Goal: Feedback & Contribution: Leave review/rating

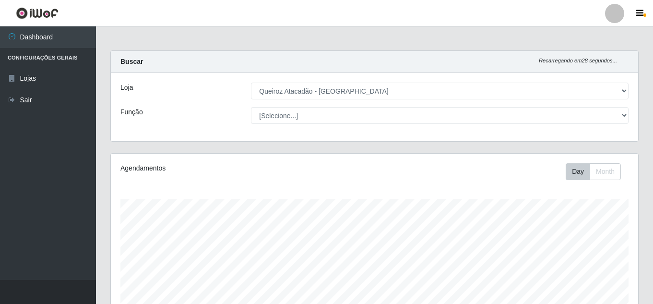
select select "225"
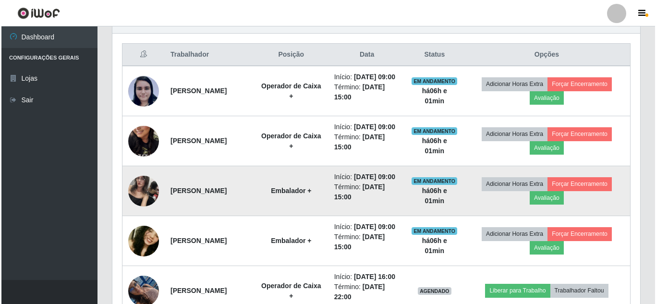
scroll to position [199, 528]
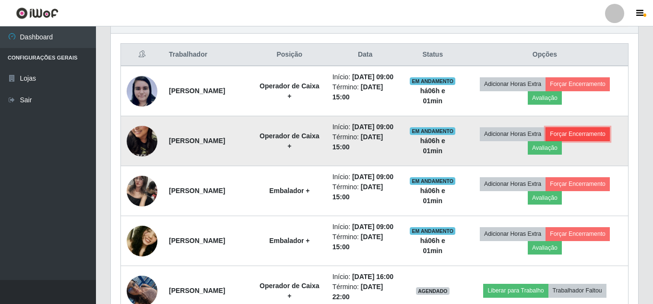
click at [578, 141] on button "Forçar Encerramento" at bounding box center [578, 133] width 64 height 13
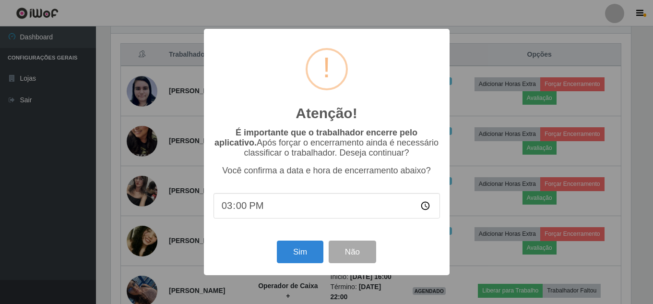
scroll to position [199, 523]
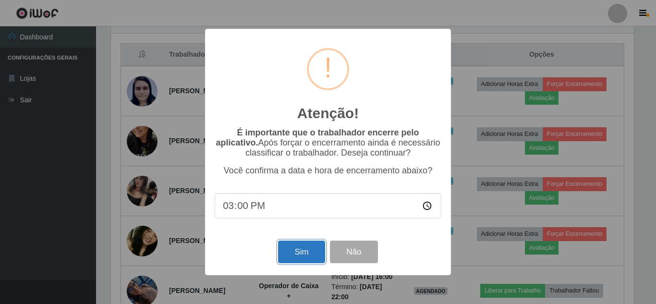
click at [296, 259] on button "Sim" at bounding box center [301, 252] width 47 height 23
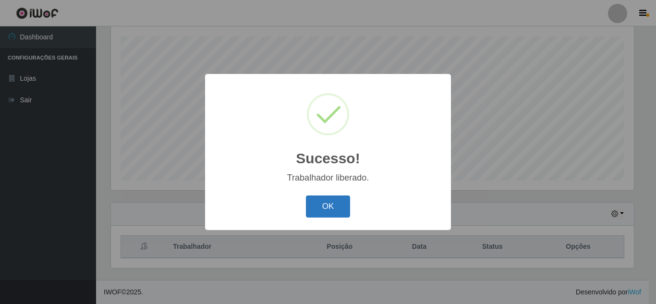
click at [321, 202] on button "OK" at bounding box center [328, 206] width 45 height 23
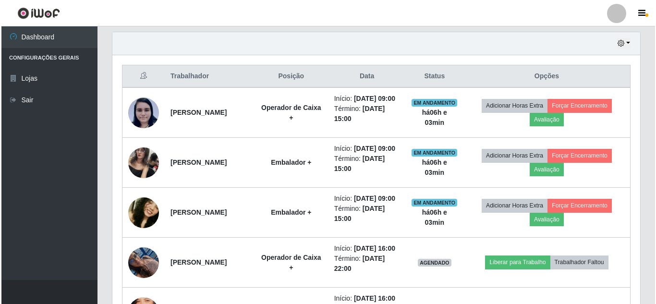
scroll to position [334, 0]
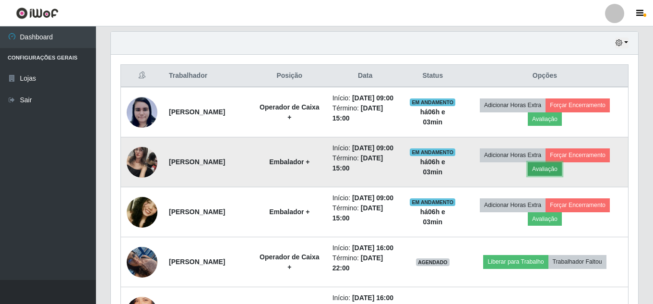
click at [561, 176] on button "Avaliação" at bounding box center [545, 168] width 34 height 13
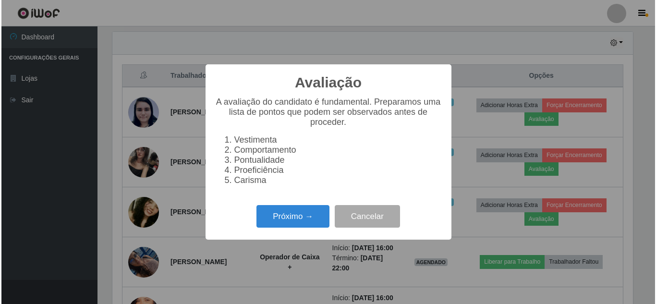
scroll to position [199, 523]
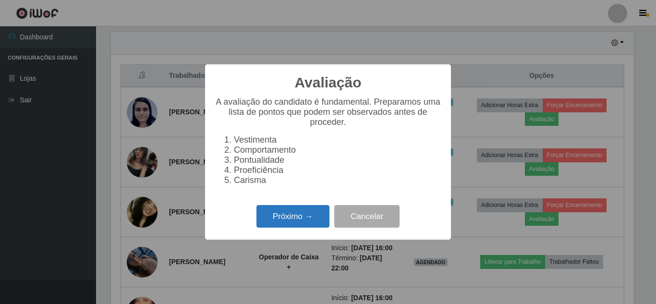
click at [315, 217] on button "Próximo →" at bounding box center [292, 216] width 73 height 23
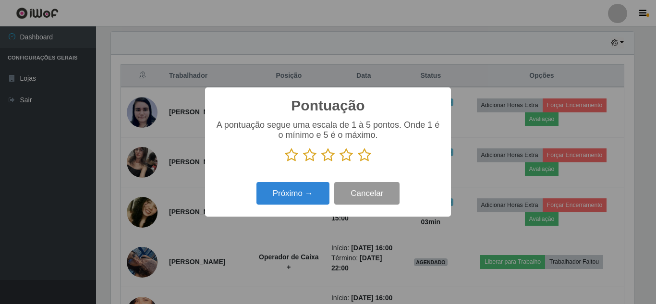
scroll to position [479876, 479552]
click at [365, 158] on icon at bounding box center [364, 155] width 13 height 14
click at [358, 162] on input "radio" at bounding box center [358, 162] width 0 height 0
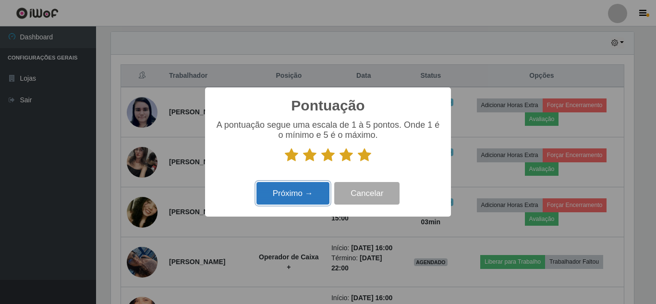
click at [313, 192] on button "Próximo →" at bounding box center [292, 193] width 73 height 23
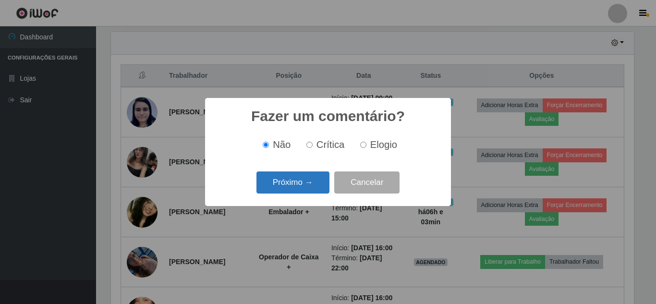
click at [318, 176] on button "Próximo →" at bounding box center [292, 182] width 73 height 23
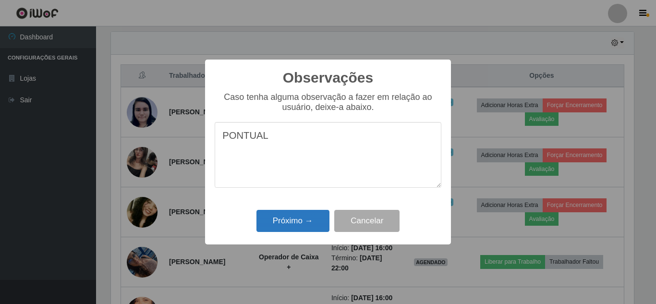
type textarea "PONTUAL"
click at [292, 213] on button "Próximo →" at bounding box center [292, 221] width 73 height 23
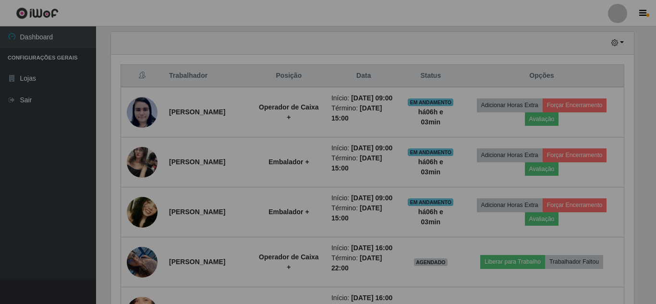
scroll to position [199, 528]
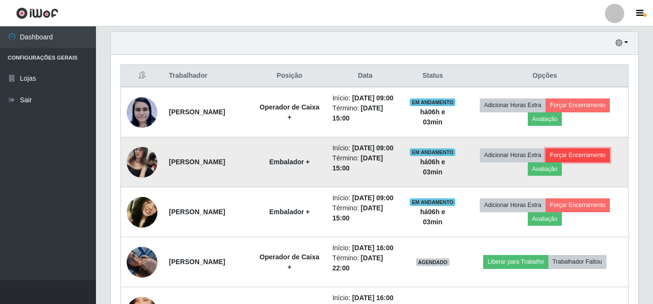
click at [578, 162] on button "Forçar Encerramento" at bounding box center [578, 154] width 64 height 13
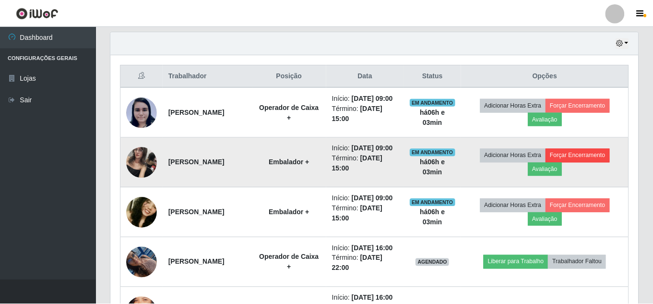
scroll to position [199, 523]
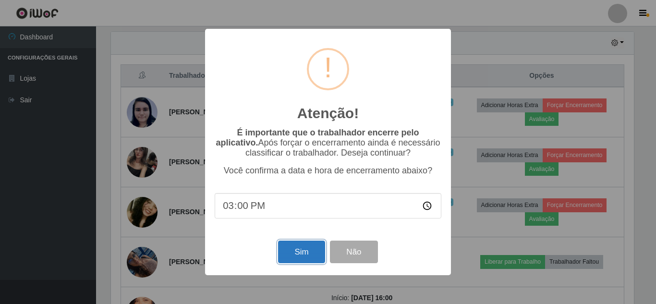
click at [295, 254] on button "Sim" at bounding box center [301, 252] width 47 height 23
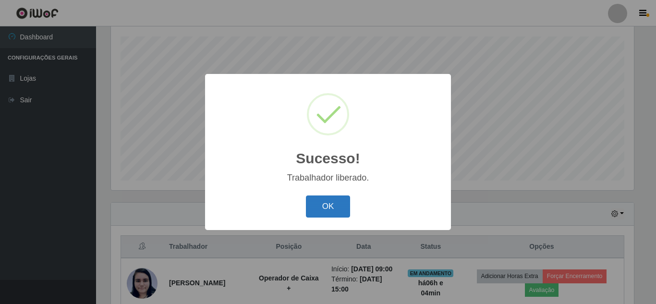
click at [338, 208] on button "OK" at bounding box center [328, 206] width 45 height 23
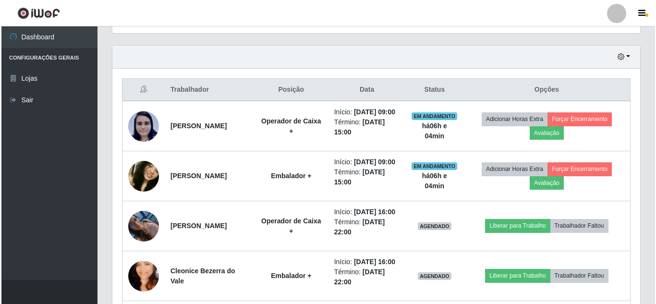
scroll to position [313, 0]
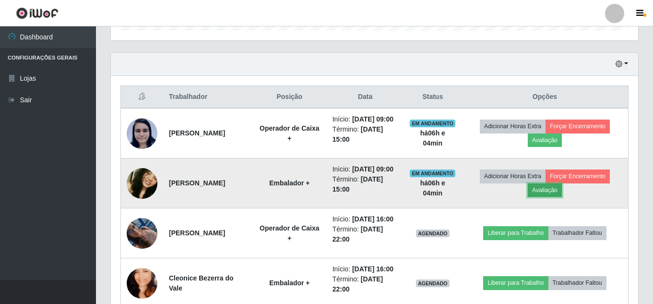
click at [552, 197] on button "Avaliação" at bounding box center [545, 189] width 34 height 13
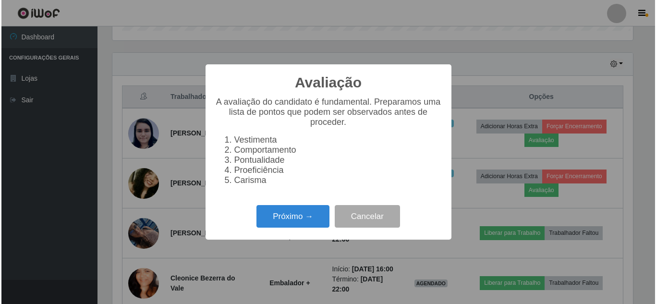
scroll to position [199, 523]
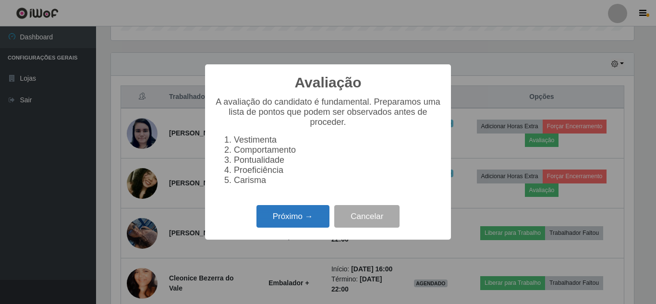
click at [312, 219] on button "Próximo →" at bounding box center [292, 216] width 73 height 23
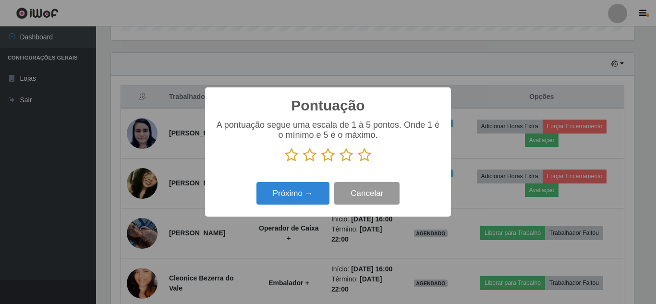
scroll to position [479876, 479552]
click at [364, 157] on icon at bounding box center [364, 155] width 13 height 14
click at [358, 162] on input "radio" at bounding box center [358, 162] width 0 height 0
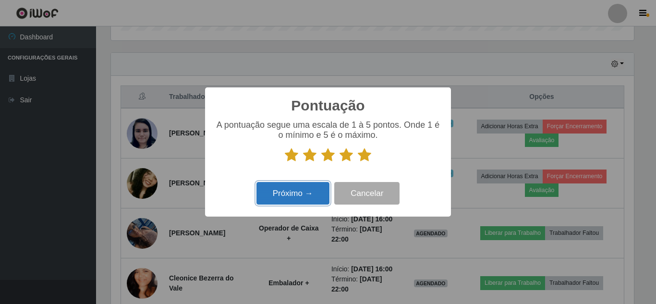
click at [297, 190] on button "Próximo →" at bounding box center [292, 193] width 73 height 23
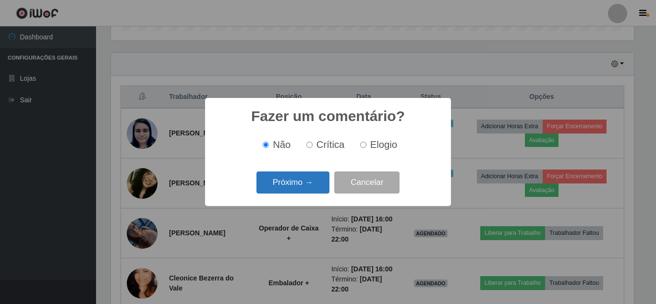
click at [295, 178] on button "Próximo →" at bounding box center [292, 182] width 73 height 23
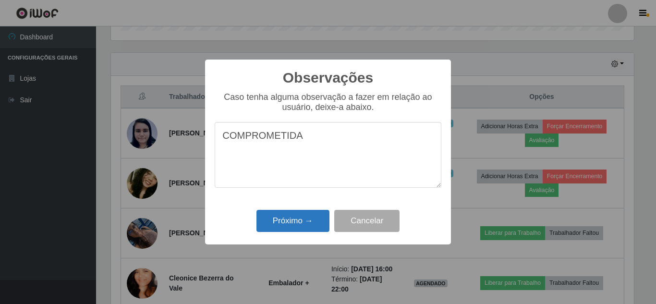
type textarea "COMPROMETIDA"
click at [297, 217] on button "Próximo →" at bounding box center [292, 221] width 73 height 23
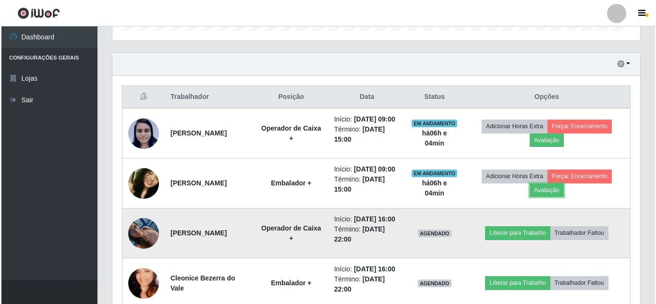
scroll to position [199, 528]
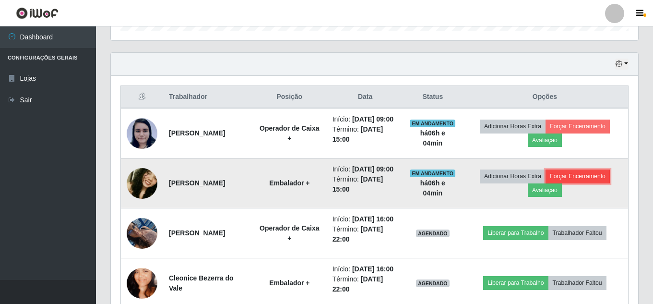
click at [582, 183] on button "Forçar Encerramento" at bounding box center [578, 175] width 64 height 13
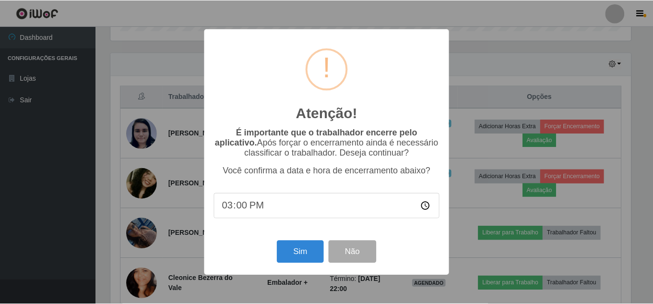
scroll to position [199, 523]
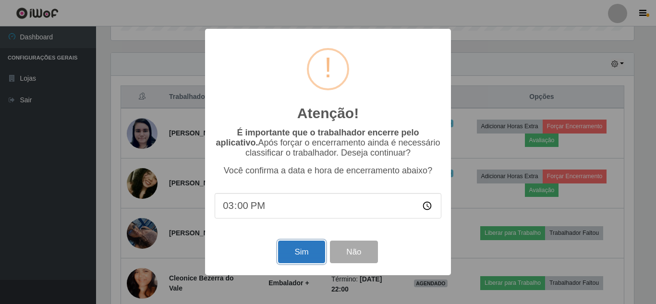
click at [317, 255] on button "Sim" at bounding box center [301, 252] width 47 height 23
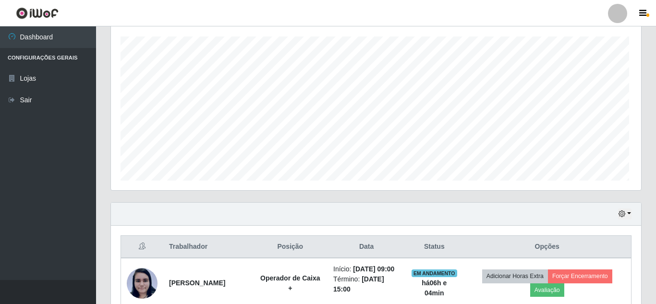
scroll to position [0, 0]
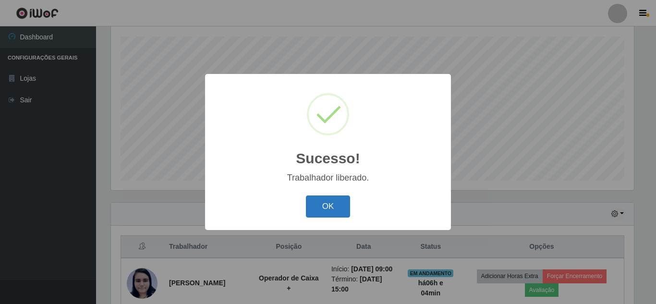
click at [332, 208] on button "OK" at bounding box center [328, 206] width 45 height 23
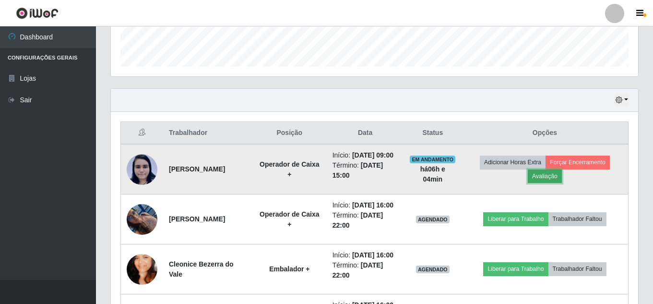
click at [554, 176] on button "Avaliação" at bounding box center [545, 175] width 34 height 13
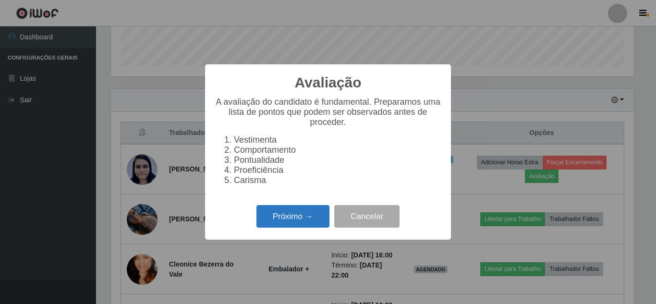
click at [307, 228] on button "Próximo →" at bounding box center [292, 216] width 73 height 23
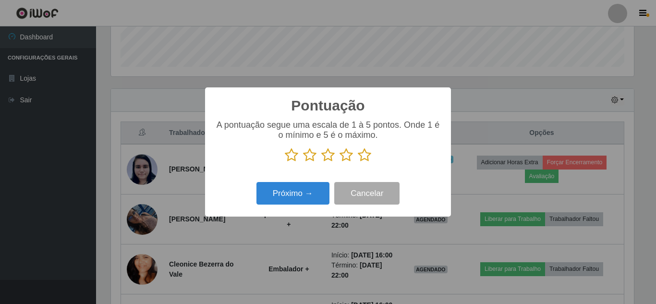
click at [363, 155] on icon at bounding box center [364, 155] width 13 height 14
click at [358, 162] on input "radio" at bounding box center [358, 162] width 0 height 0
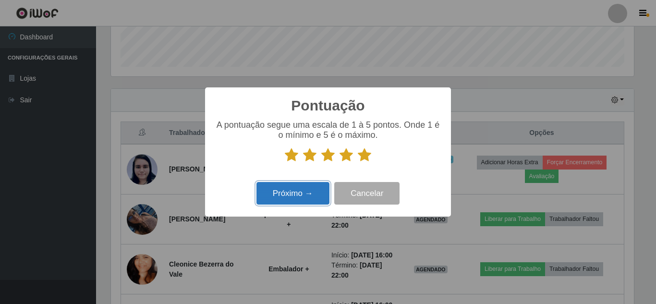
click at [306, 202] on button "Próximo →" at bounding box center [292, 193] width 73 height 23
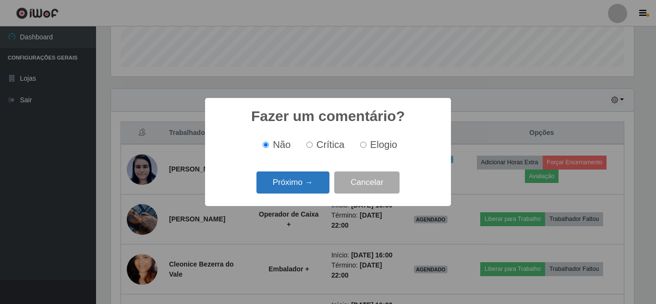
click at [290, 183] on button "Próximo →" at bounding box center [292, 182] width 73 height 23
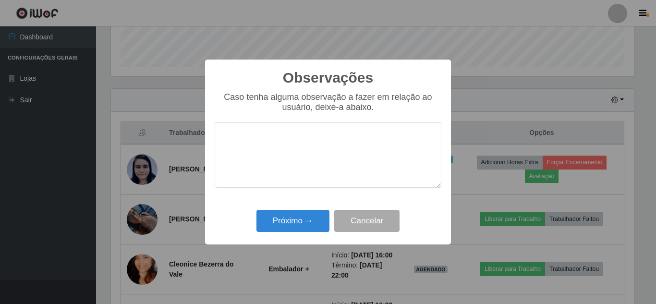
click at [249, 133] on textarea at bounding box center [328, 155] width 227 height 66
type textarea "BOA"
click at [289, 223] on button "Próximo →" at bounding box center [292, 221] width 73 height 23
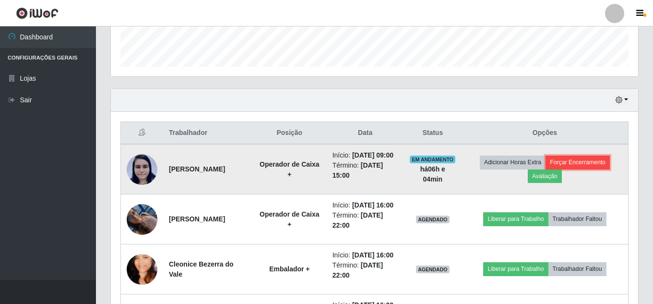
click at [588, 162] on button "Forçar Encerramento" at bounding box center [578, 162] width 64 height 13
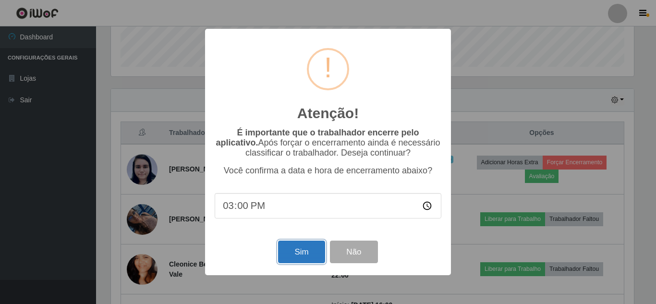
click at [310, 257] on button "Sim" at bounding box center [301, 252] width 47 height 23
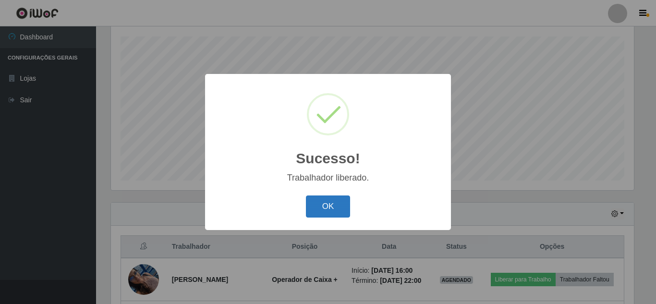
click at [336, 206] on button "OK" at bounding box center [328, 206] width 45 height 23
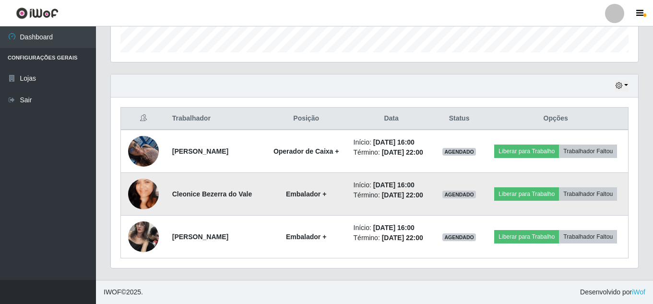
scroll to position [313, 0]
